Goal: Task Accomplishment & Management: Manage account settings

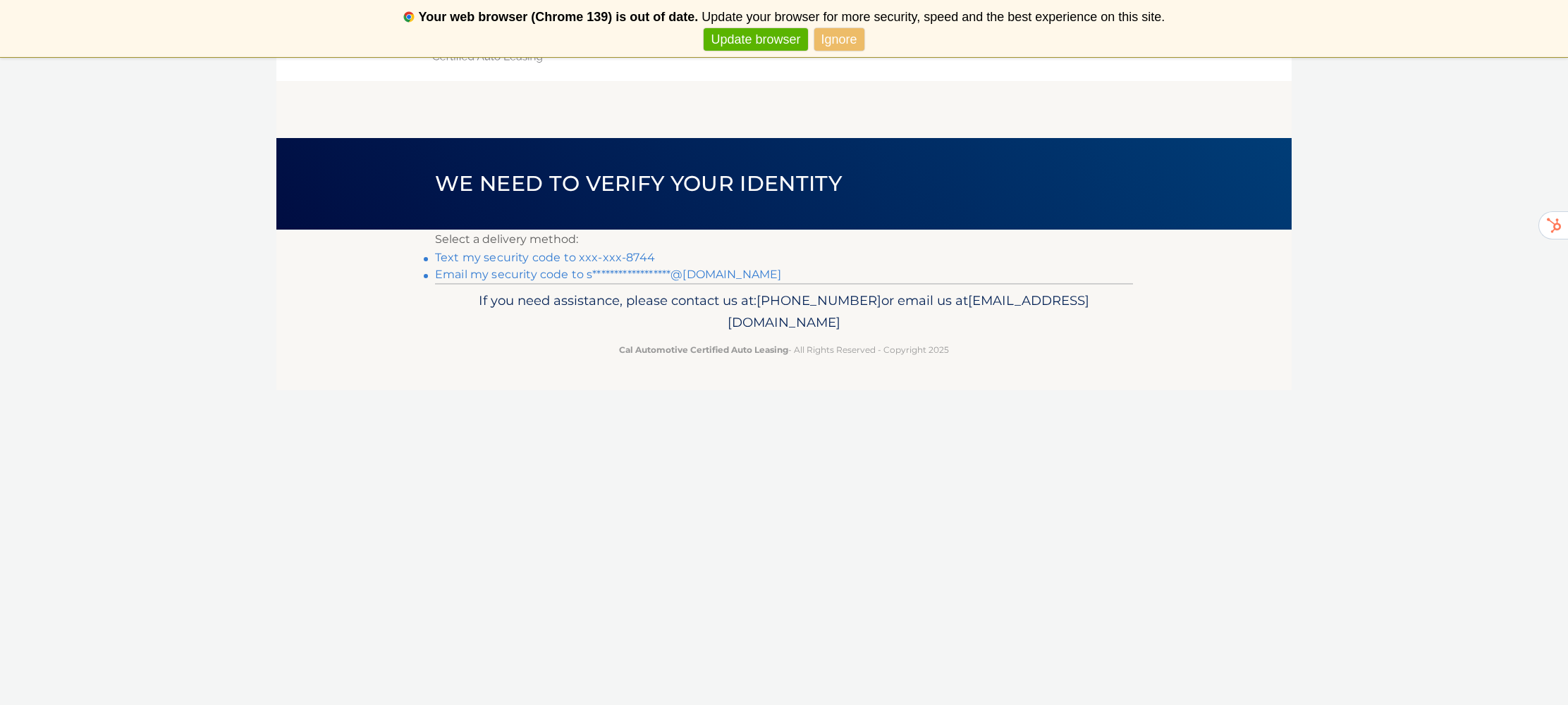
click at [540, 257] on link "Text my security code to xxx-xxx-8744" at bounding box center [545, 257] width 220 height 14
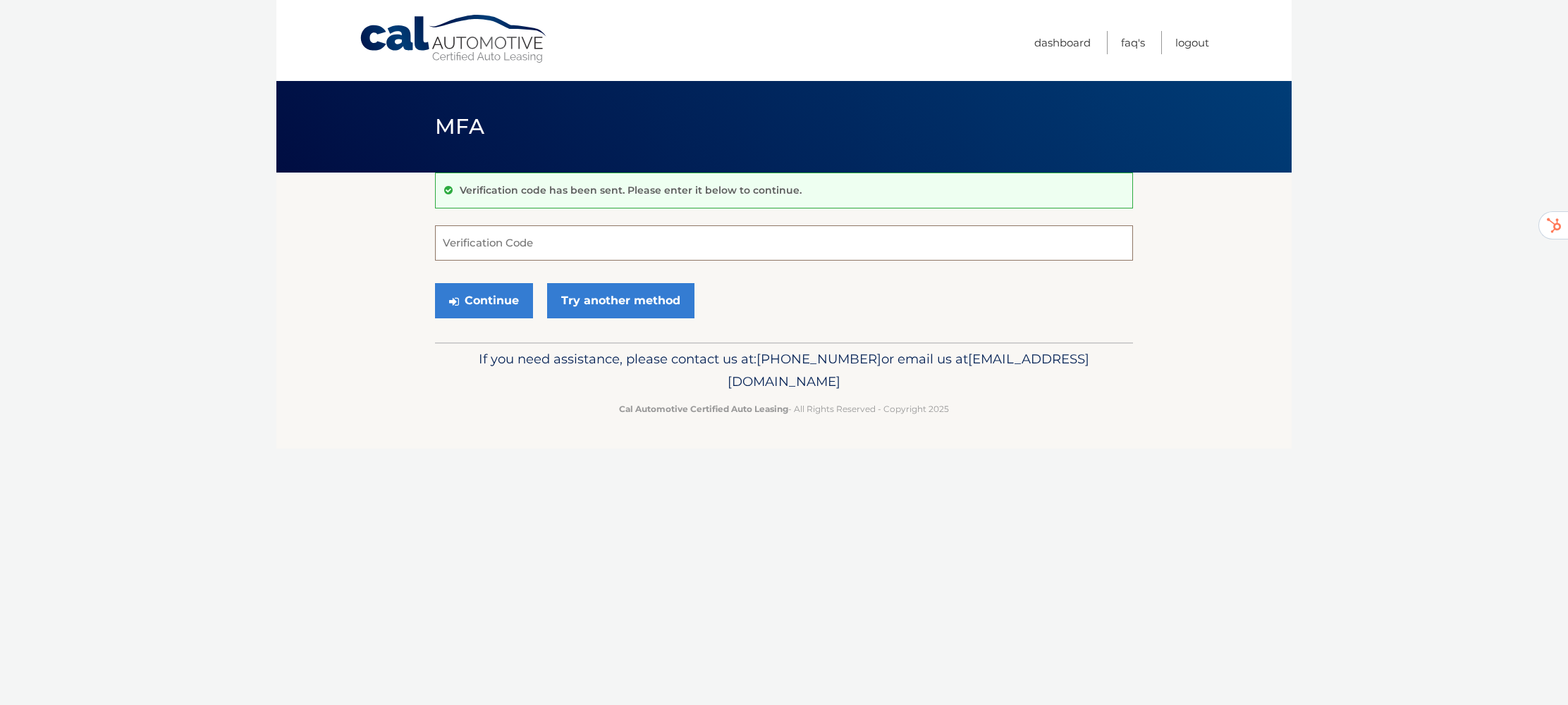
click at [552, 252] on input "Verification Code" at bounding box center [784, 243] width 698 height 35
type input "436971"
click at [507, 301] on button "Continue" at bounding box center [484, 300] width 98 height 35
